Goal: Ask a question: Seek information or help from site administrators or community

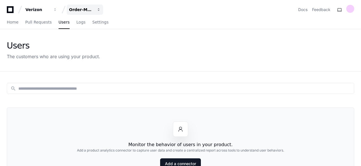
click at [95, 9] on button "Order-Management-Legacy" at bounding box center [85, 10] width 36 height 10
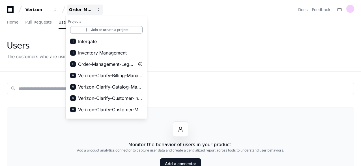
click at [91, 10] on div "Order-Management-Legacy" at bounding box center [81, 10] width 24 height 6
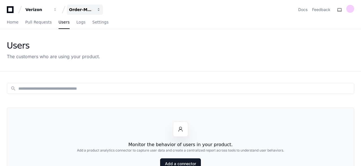
click at [50, 12] on div "Order-Management-Legacy" at bounding box center [37, 10] width 24 height 6
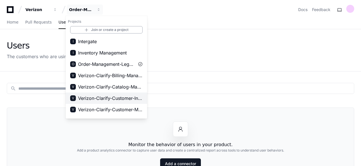
click at [125, 98] on span "Verizon-Clarify-Customer-Integrations" at bounding box center [110, 97] width 65 height 7
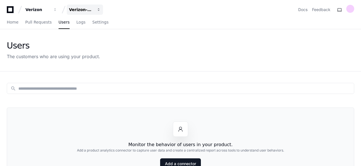
click at [50, 11] on div "Verizon-Clarify-Customer-Integrations" at bounding box center [37, 10] width 24 height 6
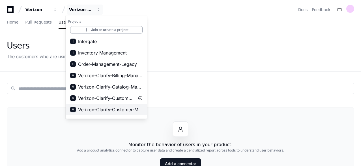
click at [119, 111] on span "Verizon-Clarify-Customer-Management" at bounding box center [110, 109] width 65 height 7
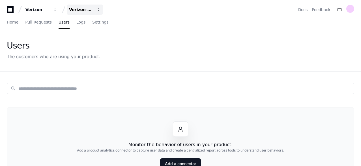
click at [50, 11] on div "Verizon-Clarify-Customer-Management" at bounding box center [37, 10] width 24 height 6
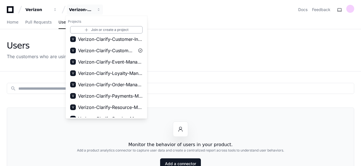
scroll to position [60, 0]
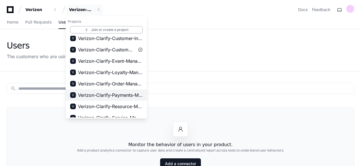
click at [122, 97] on span "Verizon-Clarify-Payments-Management" at bounding box center [110, 94] width 65 height 7
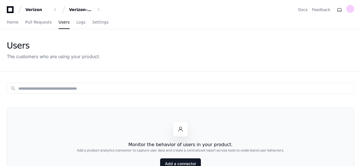
click at [122, 82] on div "search Monitor the behavior of users in your product. Add a product analytics c…" at bounding box center [180, 154] width 361 height 166
click at [83, 5] on button "Verizon-Clarify-Payments-Management" at bounding box center [85, 10] width 36 height 10
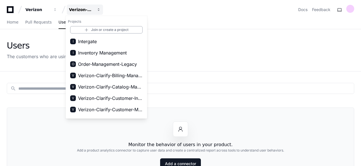
click at [86, 9] on div "Verizon-Clarify-Payments-Management" at bounding box center [81, 10] width 24 height 6
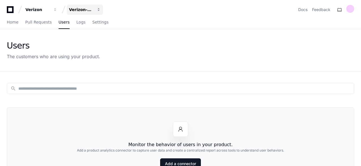
click at [50, 9] on div "Verizon-Clarify-Payments-Management" at bounding box center [37, 10] width 24 height 6
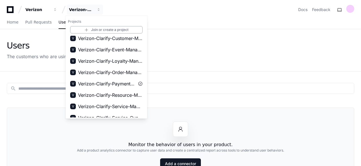
scroll to position [77, 0]
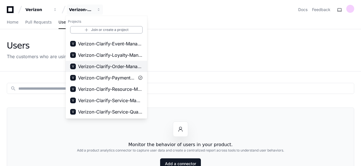
click at [128, 66] on span "Verizon-Clarify-Order-Management" at bounding box center [110, 66] width 65 height 7
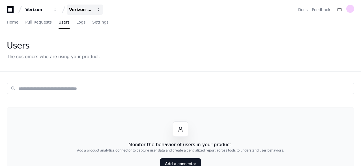
click at [50, 11] on div "Verizon-Clarify-Order-Management" at bounding box center [37, 10] width 24 height 6
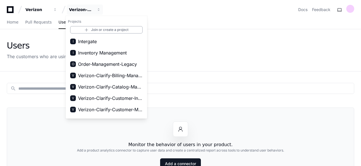
click at [147, 65] on div "Verizon Verizon-Clarify-Order-Management Projects Join or create a project I In…" at bounding box center [180, 135] width 361 height 270
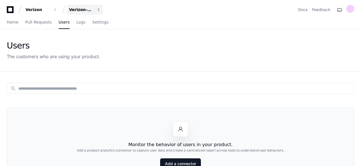
click at [50, 12] on div "Verizon-Clarify-Order-Management" at bounding box center [37, 10] width 24 height 6
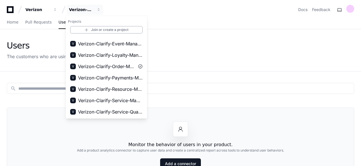
click at [192, 44] on div "Users The customers who are using your product." at bounding box center [180, 49] width 347 height 19
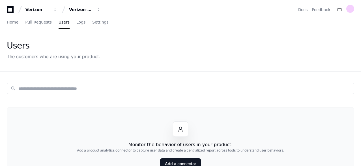
click at [73, 75] on div "search Monitor the behavior of users in your product. Add a product analytics c…" at bounding box center [180, 154] width 361 height 166
click at [64, 86] on input at bounding box center [184, 88] width 332 height 6
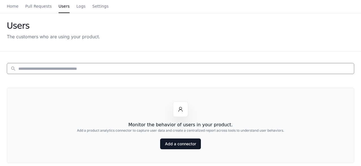
scroll to position [0, 0]
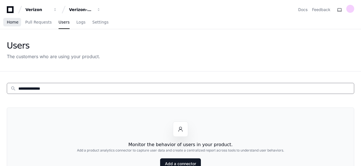
type input "**********"
click at [11, 21] on span "Home" at bounding box center [13, 21] width 12 height 3
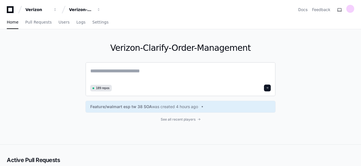
click at [114, 70] on textarea at bounding box center [180, 75] width 181 height 16
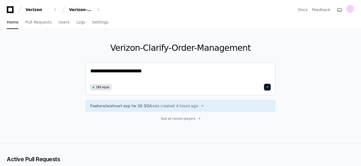
click at [151, 75] on textarea "**********" at bounding box center [180, 74] width 181 height 15
click at [91, 68] on textarea "**********" at bounding box center [180, 74] width 181 height 15
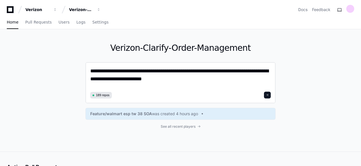
type textarea "**********"
click at [268, 95] on span at bounding box center [267, 94] width 3 height 3
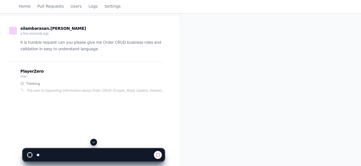
scroll to position [42, 0]
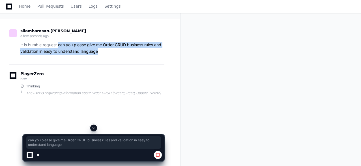
drag, startPoint x: 103, startPoint y: 52, endPoint x: 59, endPoint y: 44, distance: 44.7
click at [59, 44] on p "It is humble request can you please give me Order CRUD business rules and valid…" at bounding box center [92, 48] width 144 height 13
copy p "can you please give me Order CRUD business rules and validation in easy to unde…"
click at [92, 125] on span at bounding box center [93, 127] width 5 height 5
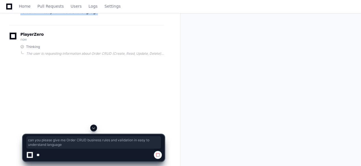
scroll to position [85, 0]
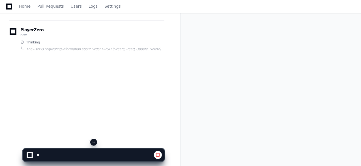
click at [287, 45] on div "Order CRUD Business Rules Created by @ silambarasan.jagannathan a few seconds a…" at bounding box center [180, 58] width 361 height 228
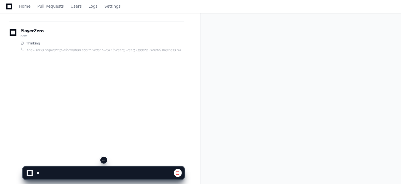
click at [177, 165] on span at bounding box center [178, 173] width 5 height 5
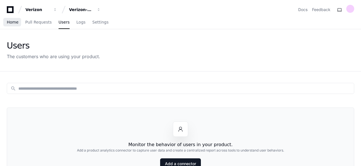
click at [13, 25] on link "Home" at bounding box center [13, 22] width 12 height 13
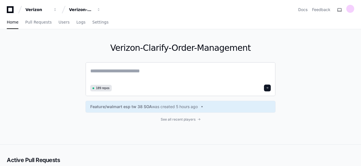
click at [149, 69] on textarea at bounding box center [180, 75] width 181 height 16
paste textarea "**********"
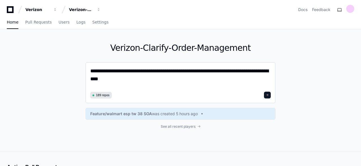
type textarea "**********"
click at [268, 93] on span at bounding box center [267, 94] width 3 height 3
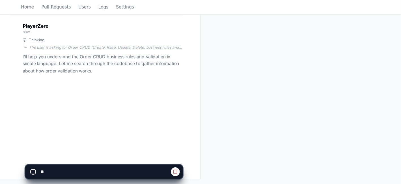
scroll to position [91, 0]
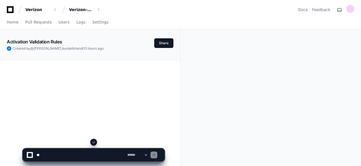
click at [85, 154] on textarea at bounding box center [80, 154] width 91 height 12
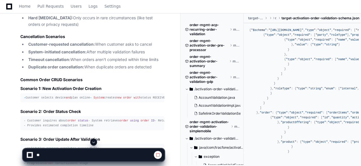
scroll to position [12074, 0]
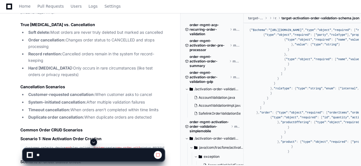
scroll to position [12062, 0]
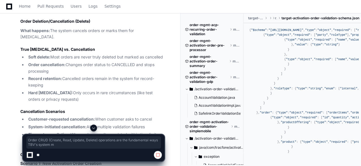
drag, startPoint x: 20, startPoint y: 111, endPoint x: 62, endPoint y: 121, distance: 42.8
click at [62, 121] on div "Thinking Let me outline what I should cover for the "Order CRUD" operations in …" at bounding box center [86, 53] width 155 height 1225
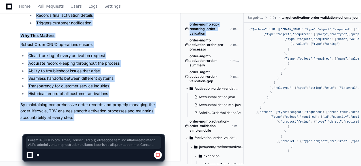
scroll to position [13284, 0]
copy div "Order CRUD (Create, Read, Update, Delete) operations are the fundamental ways T…"
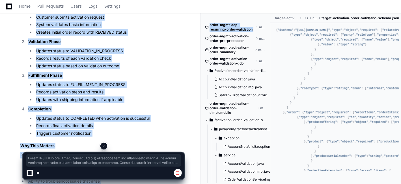
scroll to position [11735, 0]
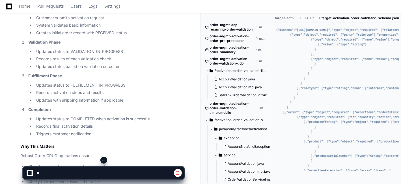
click at [179, 165] on span at bounding box center [178, 173] width 5 height 5
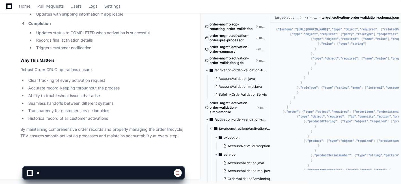
scroll to position [12518, 0]
click at [29, 165] on div at bounding box center [30, 173] width 4 height 4
click at [177, 174] on span at bounding box center [178, 173] width 5 height 5
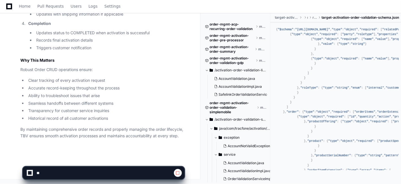
click at [177, 174] on span at bounding box center [178, 173] width 5 height 5
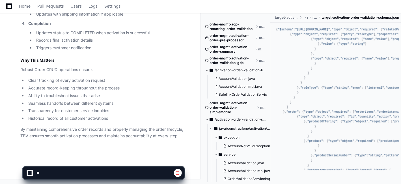
click at [177, 174] on span at bounding box center [178, 173] width 5 height 5
click at [118, 166] on app-app-chat-input at bounding box center [104, 168] width 162 height 23
click at [178, 172] on span at bounding box center [178, 173] width 5 height 5
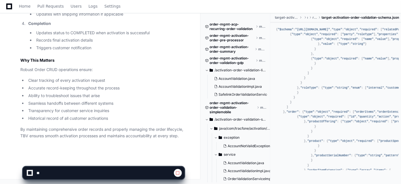
click at [178, 172] on span at bounding box center [178, 173] width 5 height 5
click at [32, 173] on div at bounding box center [29, 172] width 5 height 5
click at [33, 173] on div at bounding box center [30, 173] width 10 height 6
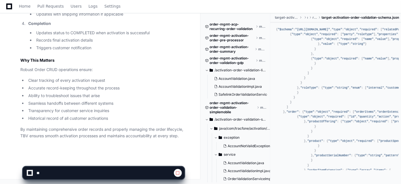
click at [33, 173] on div at bounding box center [30, 173] width 6 height 6
click at [176, 172] on span at bounding box center [178, 173] width 5 height 5
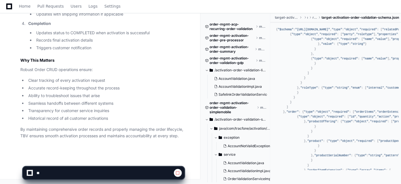
click at [176, 172] on span at bounding box center [178, 173] width 5 height 5
click at [32, 173] on div at bounding box center [30, 173] width 6 height 6
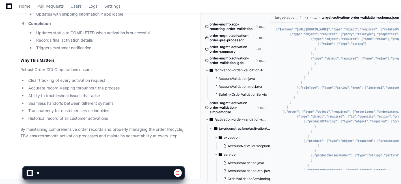
click at [32, 173] on div at bounding box center [30, 173] width 6 height 6
click at [32, 173] on div at bounding box center [30, 173] width 7 height 7
click at [32, 173] on div at bounding box center [30, 173] width 8 height 8
click at [32, 173] on div at bounding box center [29, 172] width 7 height 7
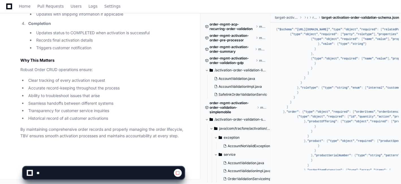
click at [32, 173] on div at bounding box center [29, 172] width 7 height 7
click at [179, 173] on span at bounding box center [178, 173] width 5 height 5
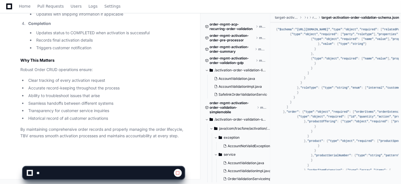
click at [179, 173] on span at bounding box center [178, 173] width 5 height 5
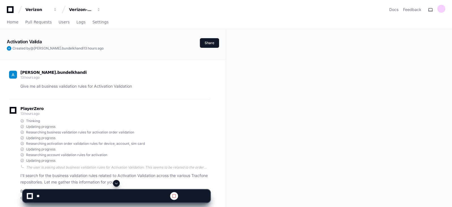
click at [79, 195] on textarea at bounding box center [102, 196] width 135 height 12
click at [113, 183] on button at bounding box center [116, 183] width 7 height 7
click at [117, 183] on span at bounding box center [116, 183] width 5 height 5
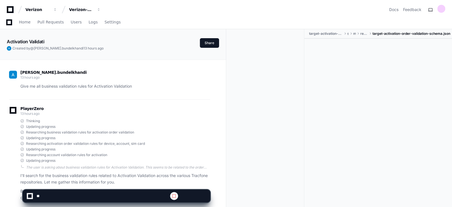
click at [92, 189] on app-app-chat-input at bounding box center [117, 191] width 188 height 23
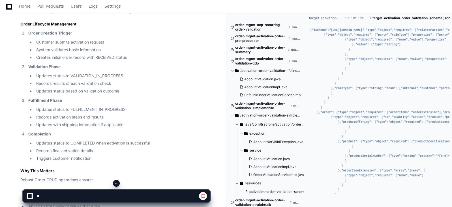
scroll to position [11389, 0]
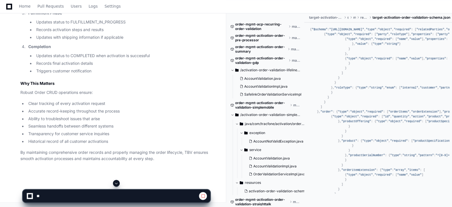
click at [115, 183] on span at bounding box center [116, 183] width 5 height 5
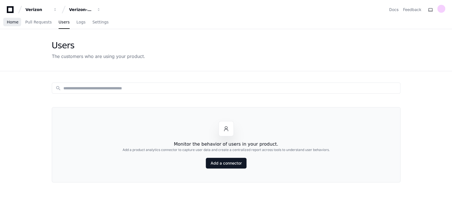
click at [14, 20] on span "Home" at bounding box center [13, 21] width 12 height 3
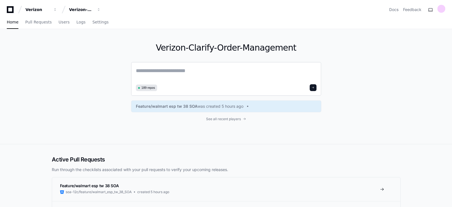
click at [188, 64] on div "189 repos" at bounding box center [226, 79] width 190 height 34
click at [185, 72] on textarea at bounding box center [226, 75] width 181 height 16
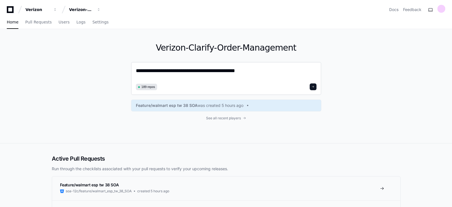
type textarea "**********"
click at [314, 86] on span at bounding box center [313, 86] width 3 height 3
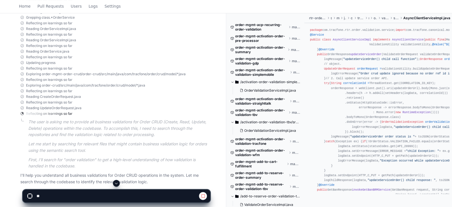
scroll to position [245, 0]
